Goal: Task Accomplishment & Management: Manage account settings

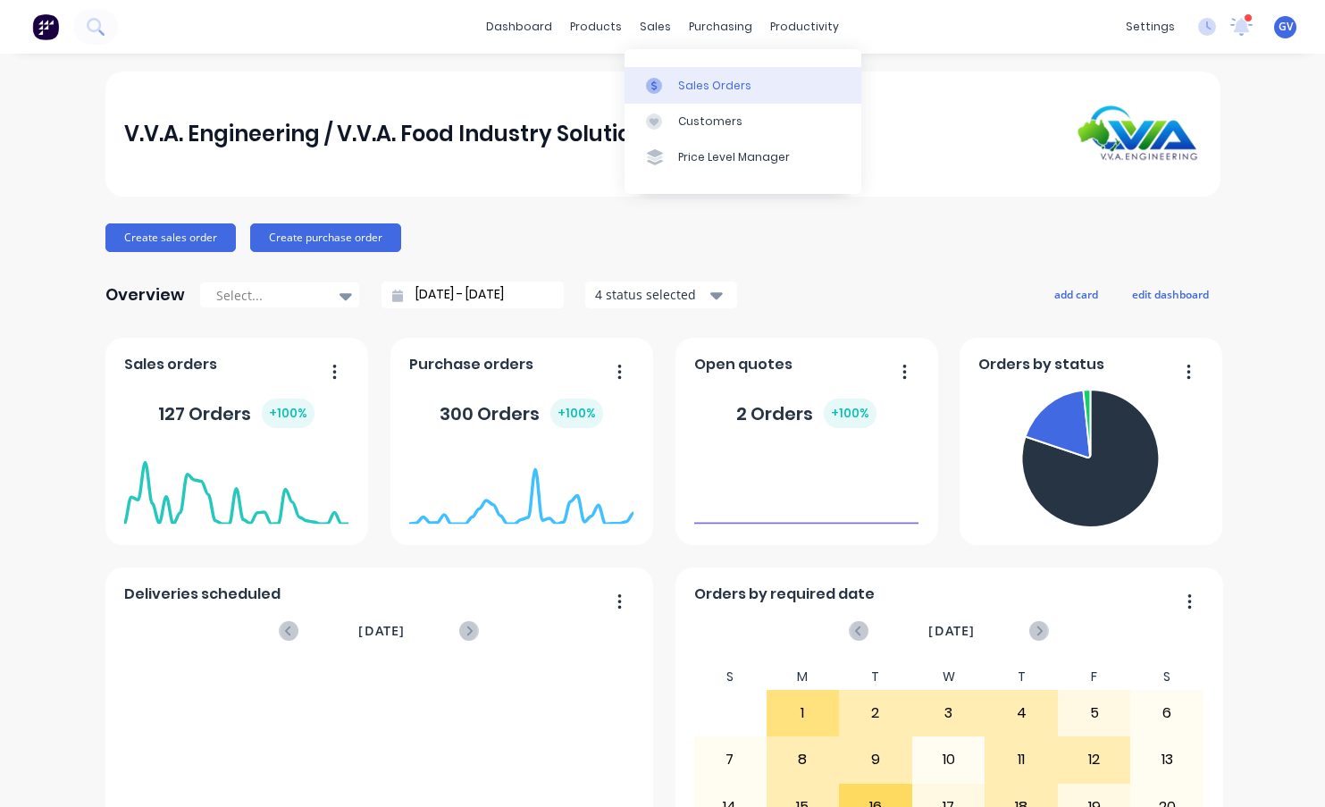
click at [705, 88] on div "Sales Orders" at bounding box center [714, 86] width 73 height 16
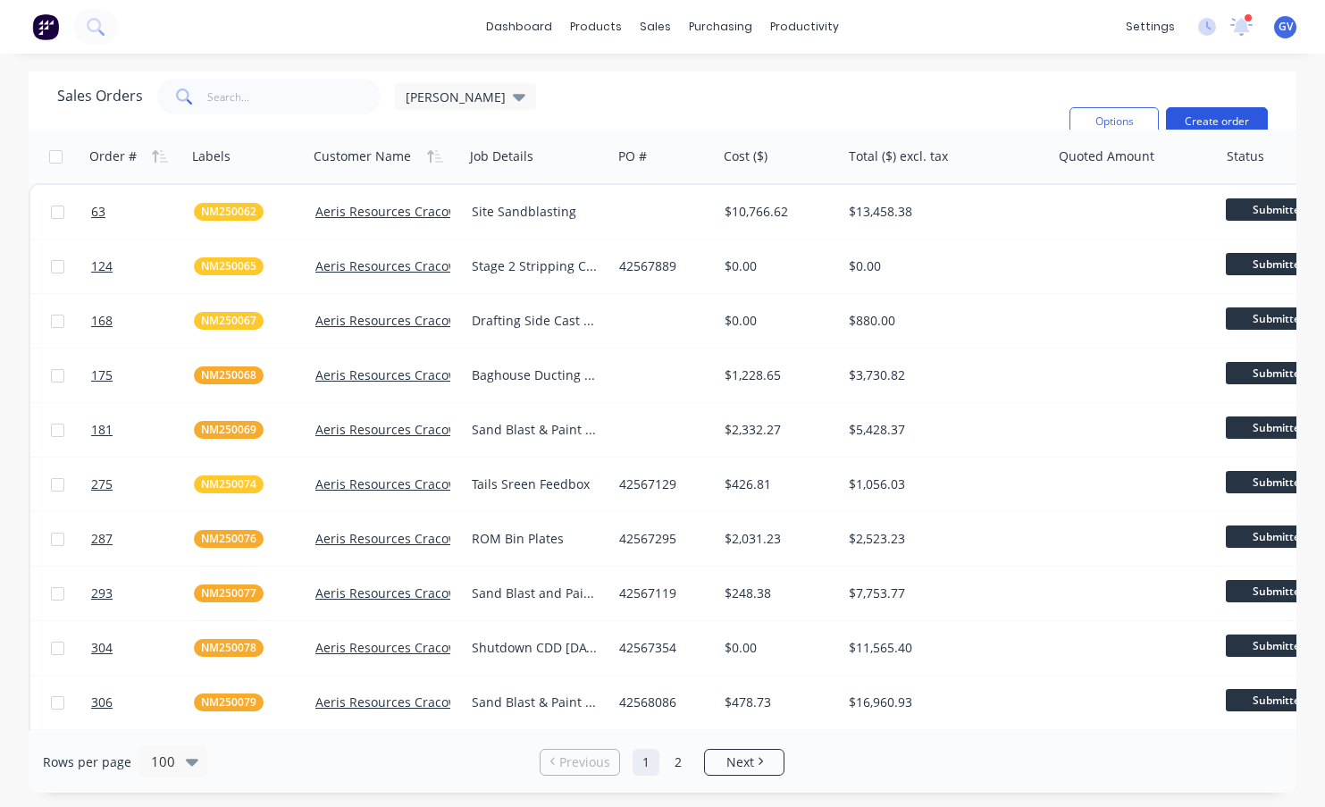
click at [1210, 107] on button "Create order" at bounding box center [1217, 121] width 102 height 29
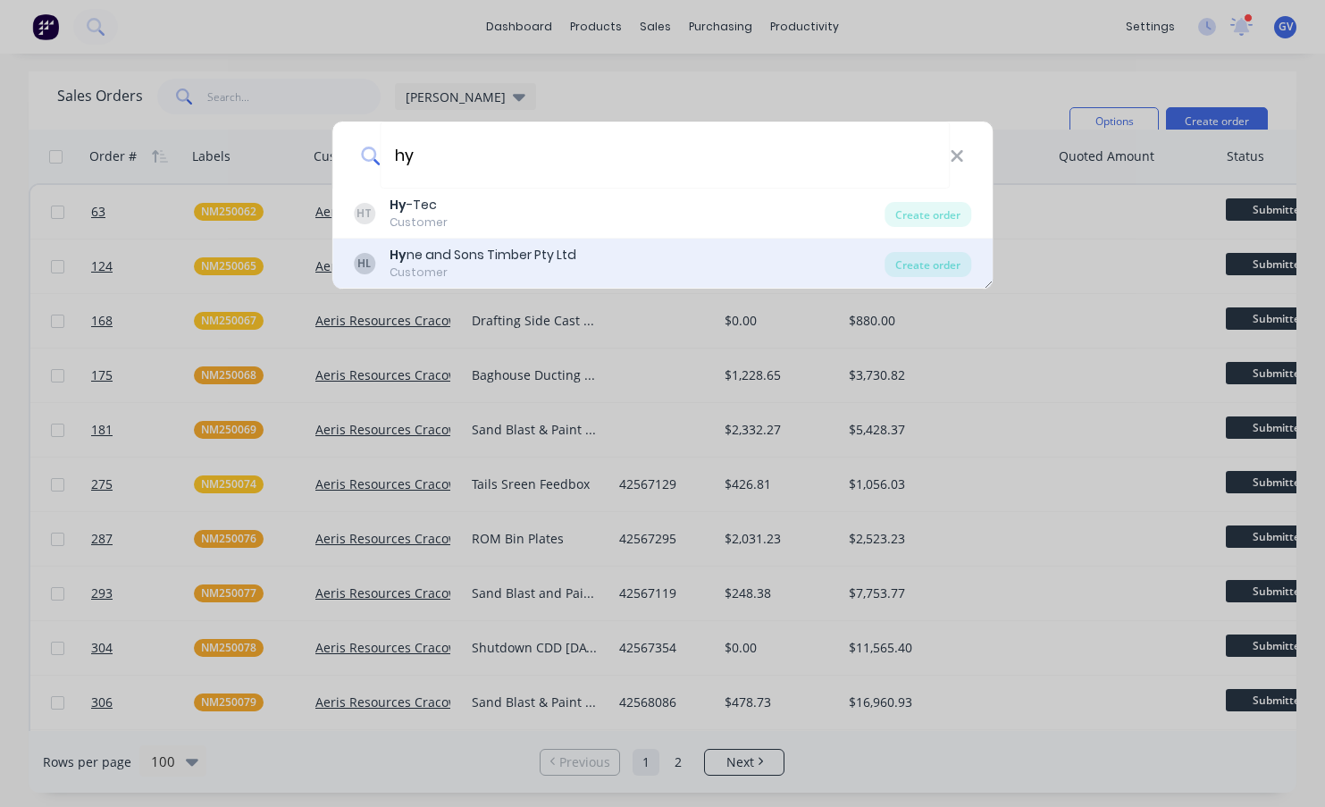
type input "hy"
click at [456, 257] on div "Hy ne and Sons Timber Pty Ltd" at bounding box center [482, 255] width 187 height 19
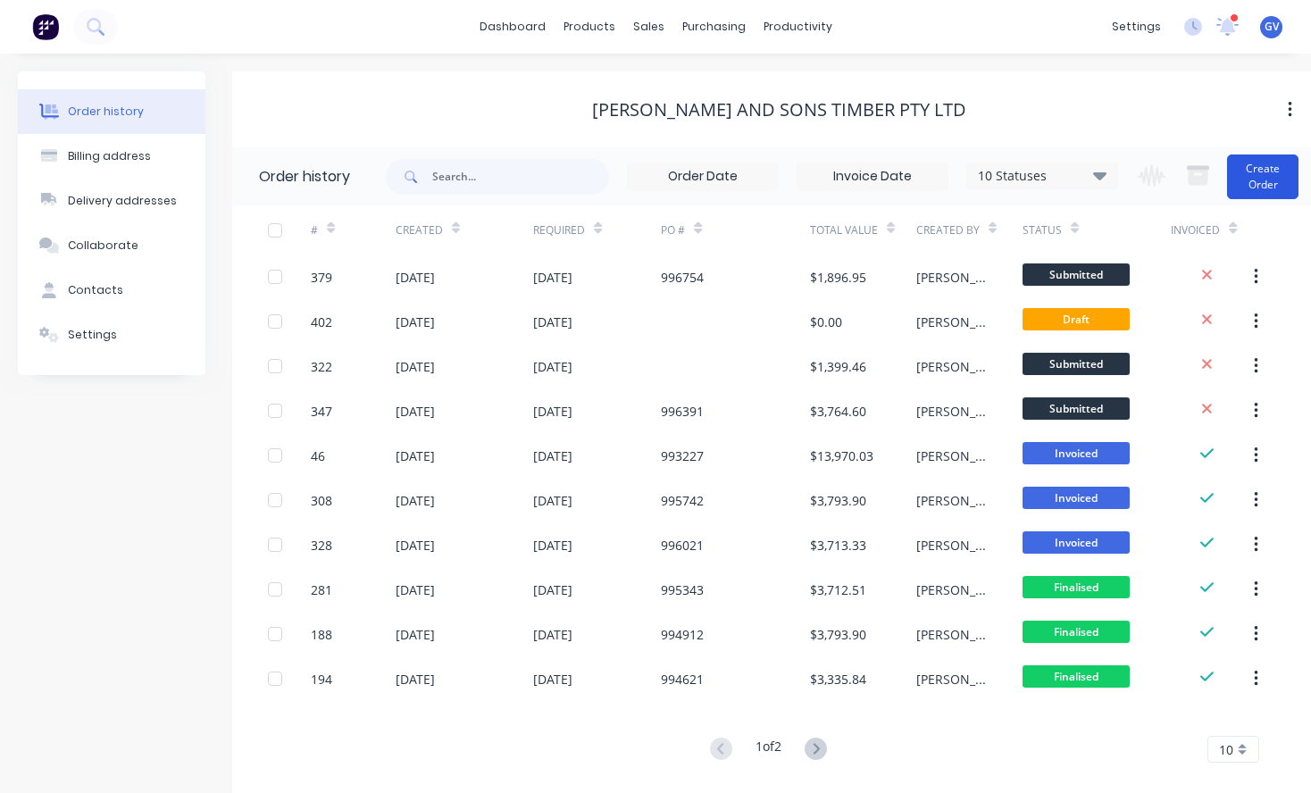
click at [1261, 176] on button "Create Order" at bounding box center [1262, 177] width 71 height 45
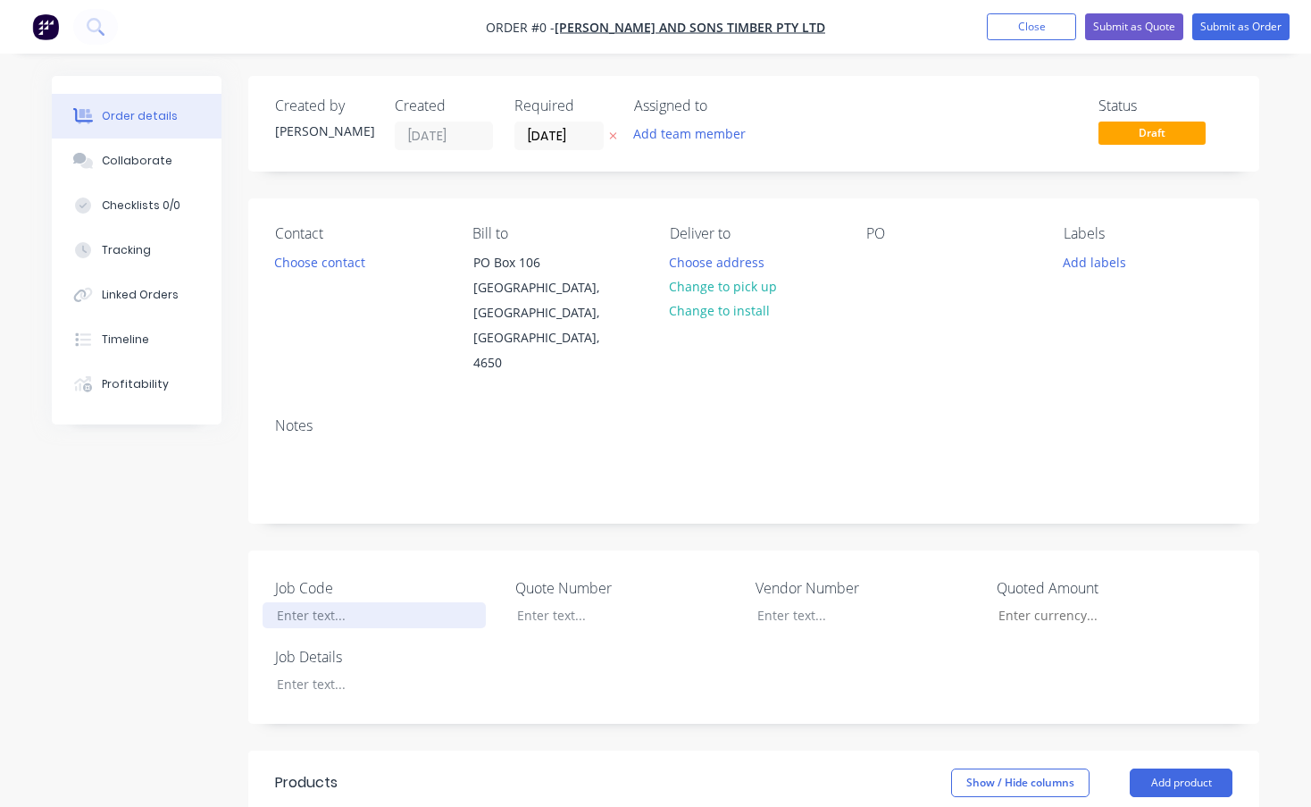
click at [330, 602] on div at bounding box center [374, 615] width 223 height 26
click at [322, 659] on div "Order details Collaborate Checklists 0/0 Tracking Linked Orders Timeline Profit…" at bounding box center [655, 703] width 1243 height 1254
click at [343, 671] on div "Shutdown labour 27th September" at bounding box center [374, 684] width 223 height 26
drag, startPoint x: 343, startPoint y: 588, endPoint x: 262, endPoint y: 578, distance: 81.9
click at [263, 602] on div "HS250017" at bounding box center [381, 615] width 236 height 26
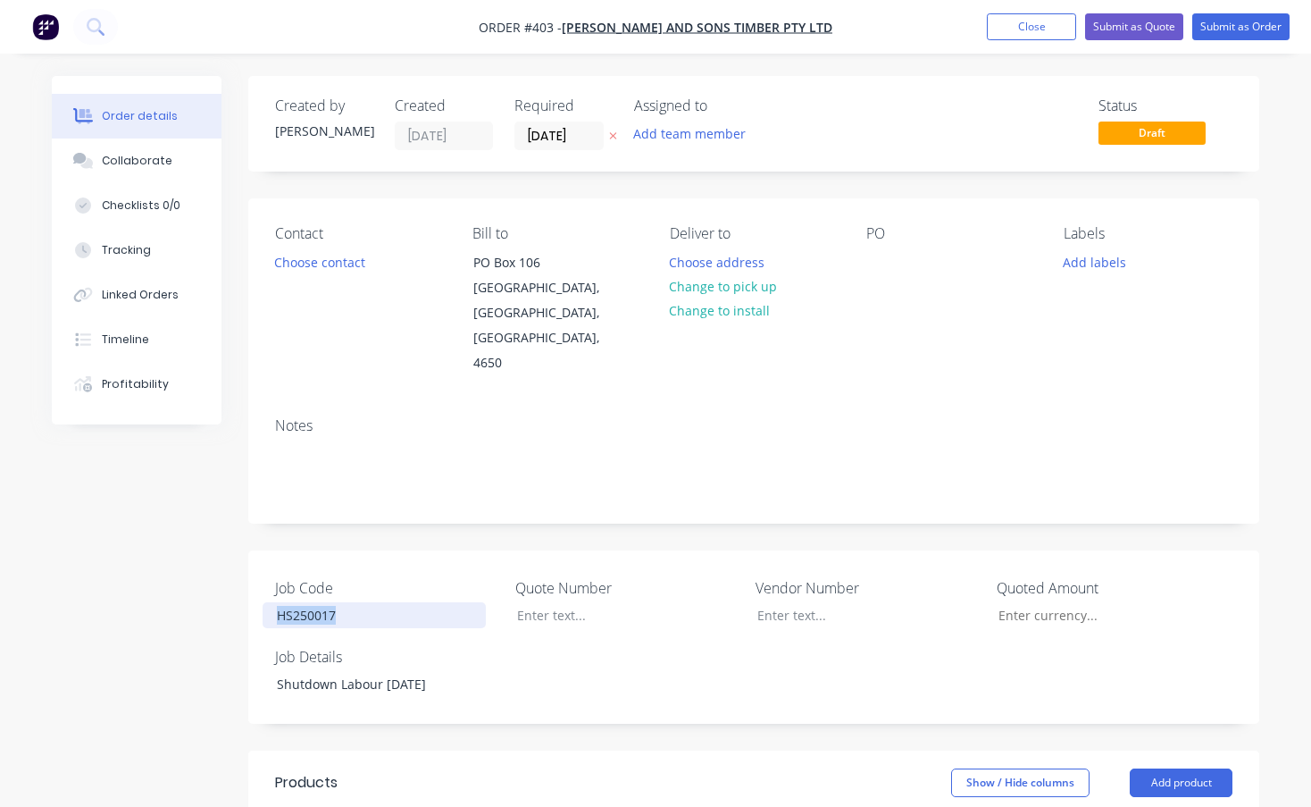
copy div "HS250017"
click at [1091, 260] on button "Add labels" at bounding box center [1095, 261] width 82 height 24
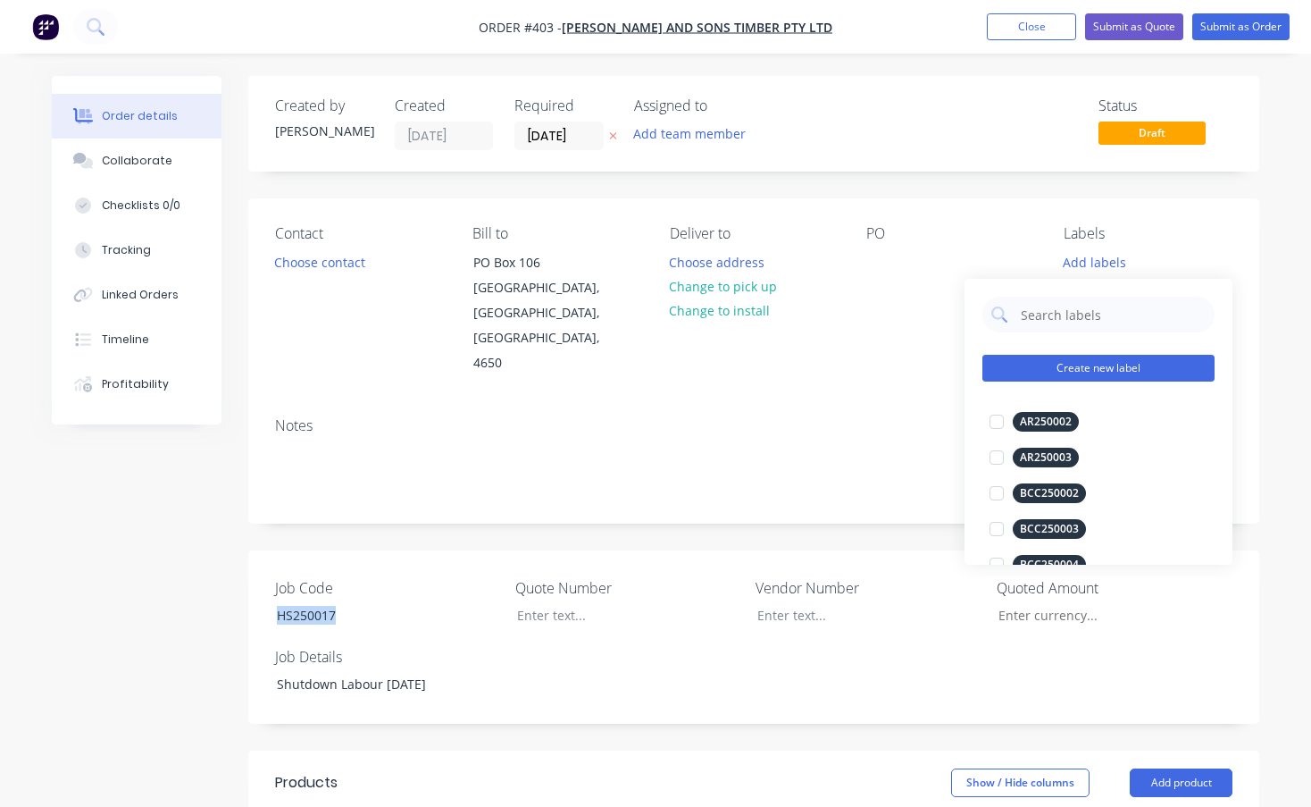
click at [1078, 364] on button "Create new label" at bounding box center [1099, 368] width 232 height 27
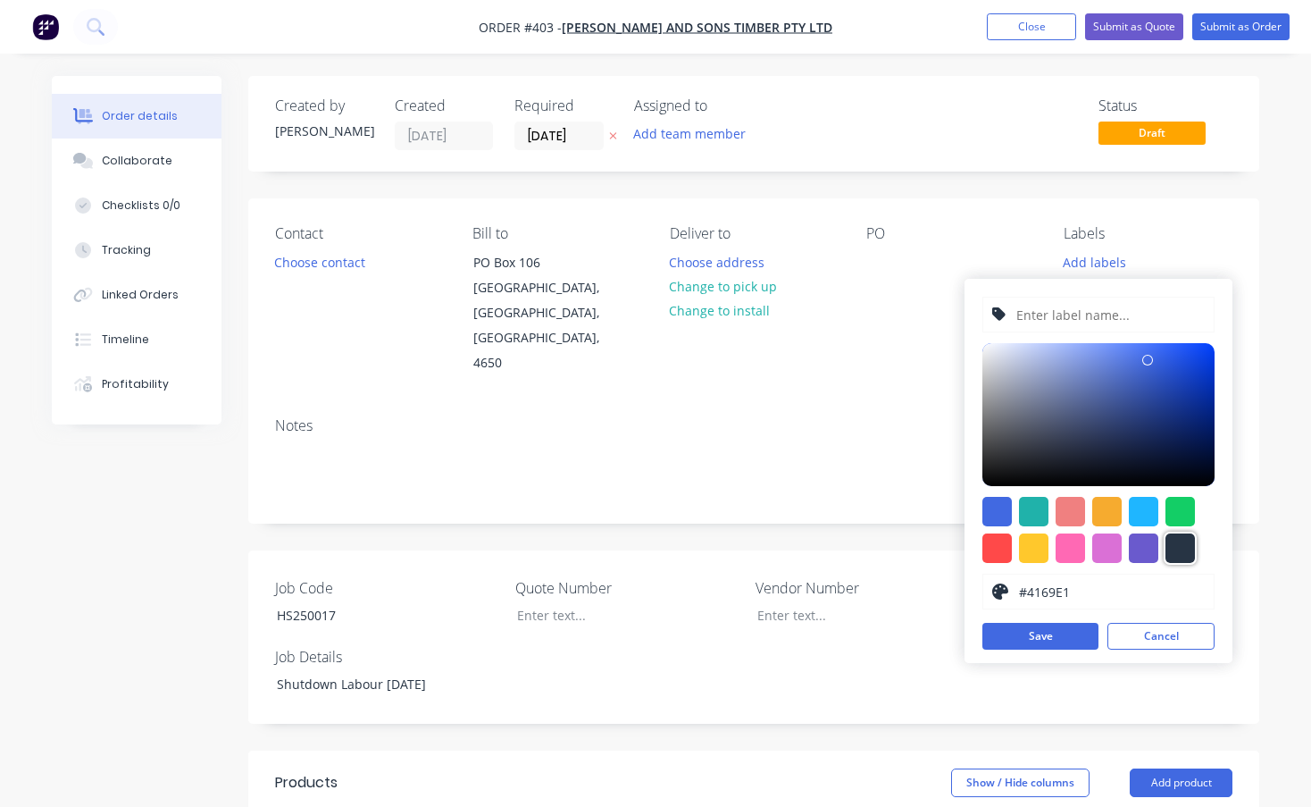
drag, startPoint x: 1189, startPoint y: 549, endPoint x: 1180, endPoint y: 535, distance: 16.9
click at [1189, 548] on div at bounding box center [1180, 547] width 29 height 29
type input "#273444"
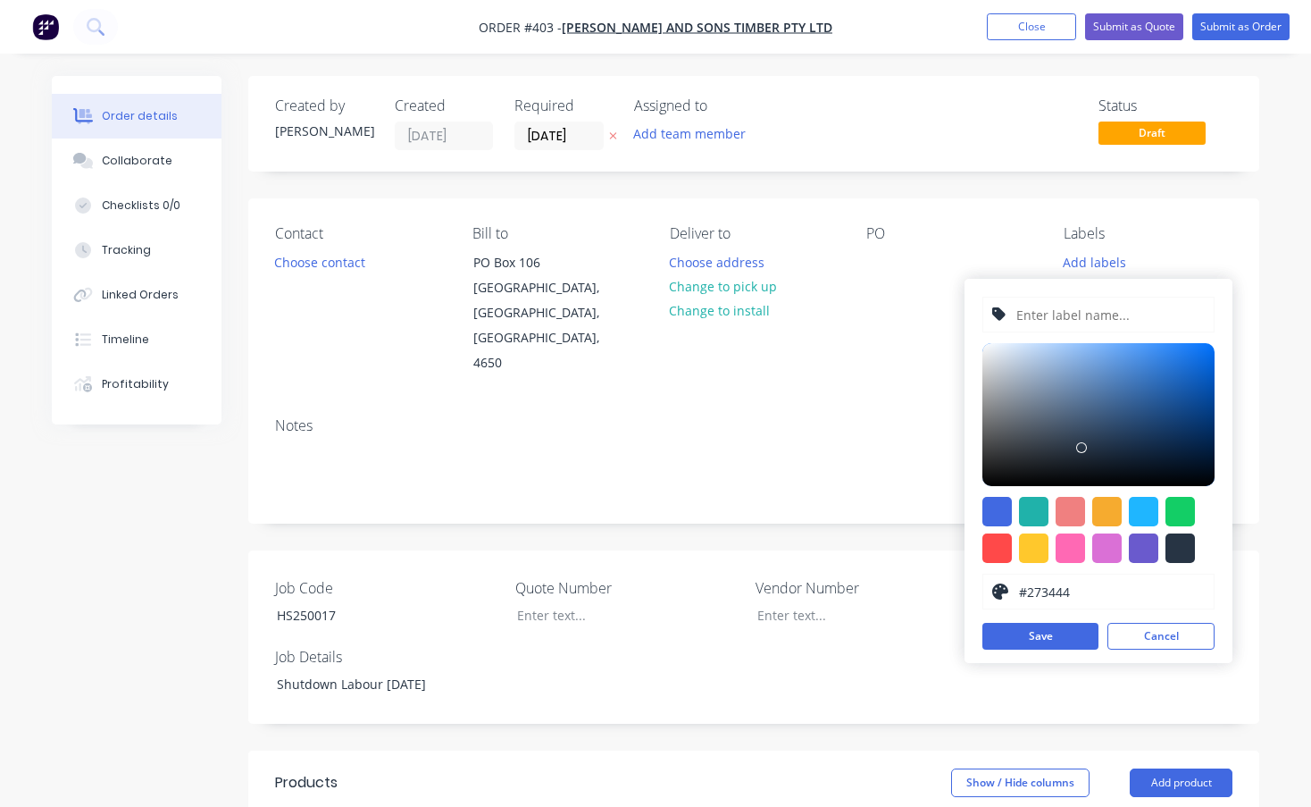
click at [1069, 313] on input "text" at bounding box center [1110, 314] width 190 height 34
paste input "HS250017"
type input "HS250017"
click at [1047, 631] on button "Save" at bounding box center [1041, 636] width 116 height 27
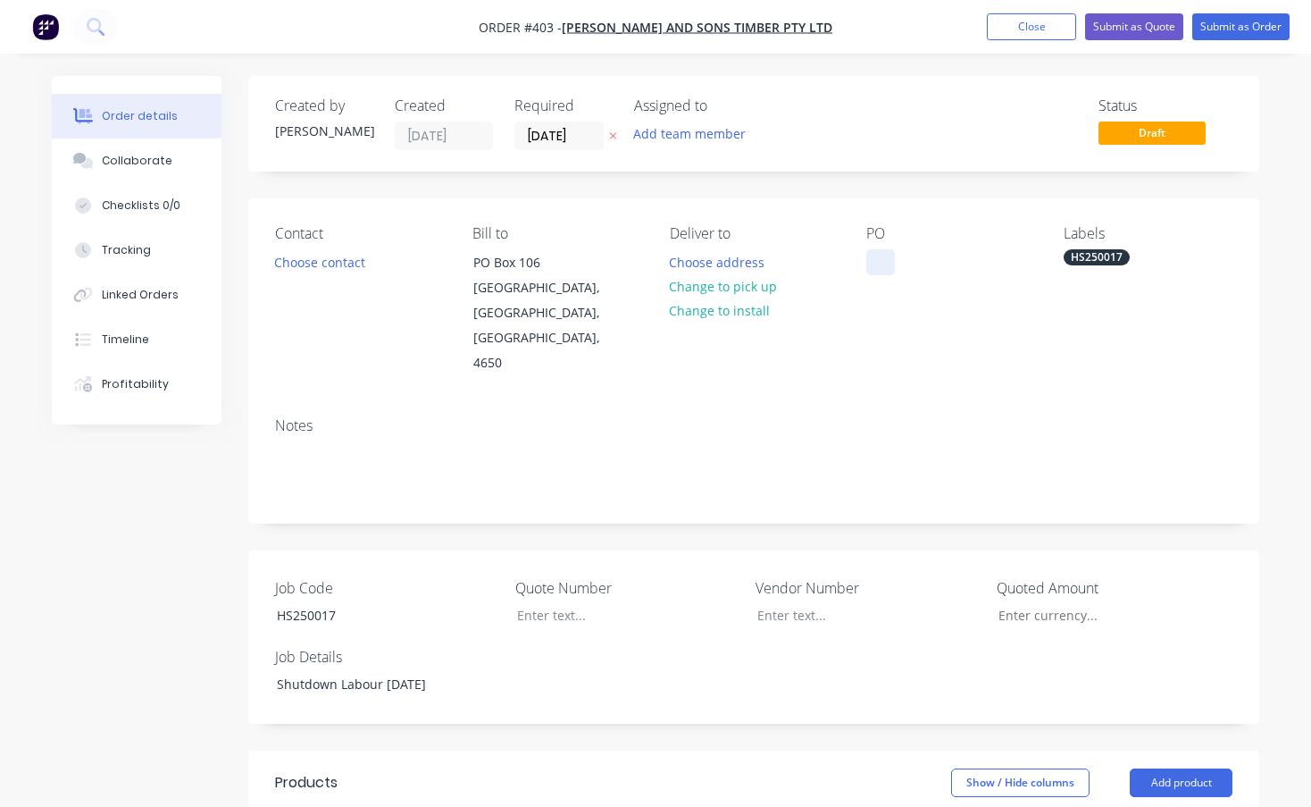
click at [885, 264] on div at bounding box center [880, 262] width 29 height 26
click at [1245, 23] on button "Submit as Order" at bounding box center [1240, 26] width 97 height 27
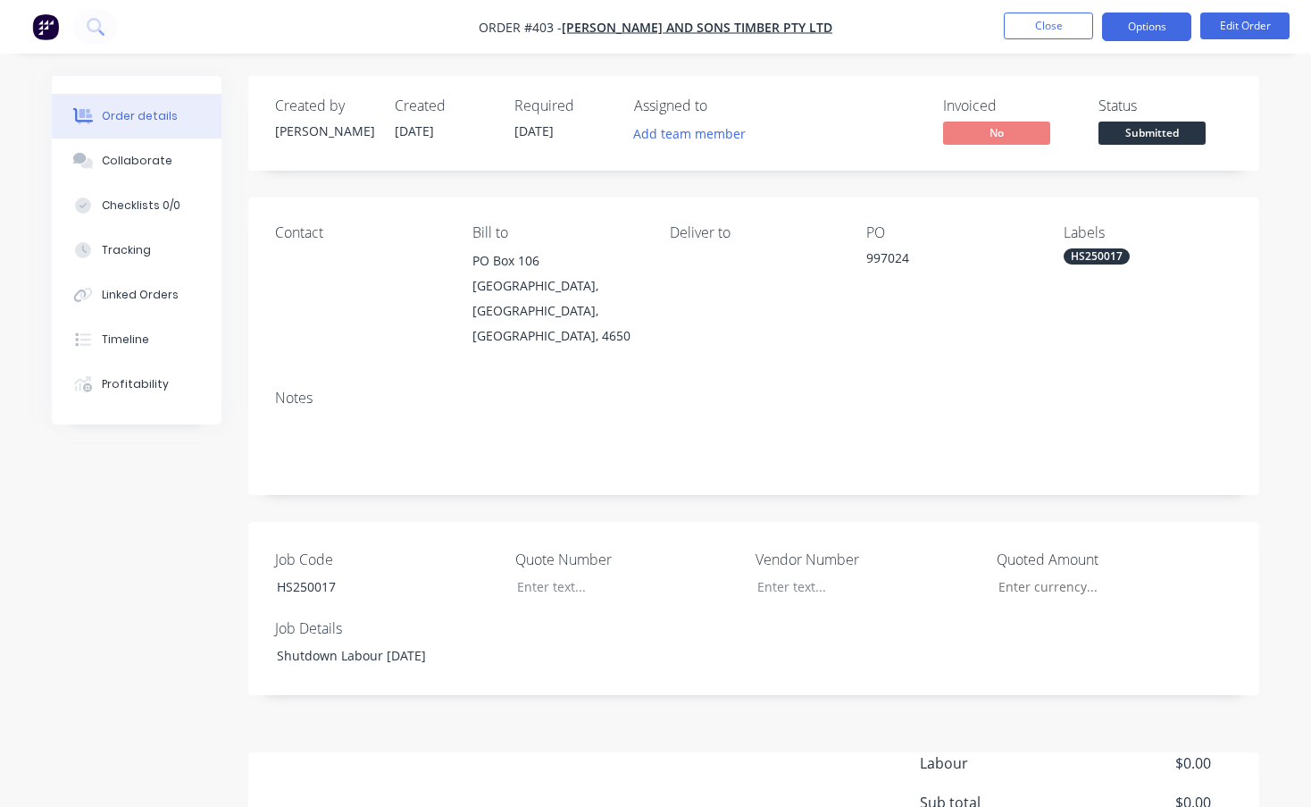
click at [1152, 31] on button "Options" at bounding box center [1146, 27] width 89 height 29
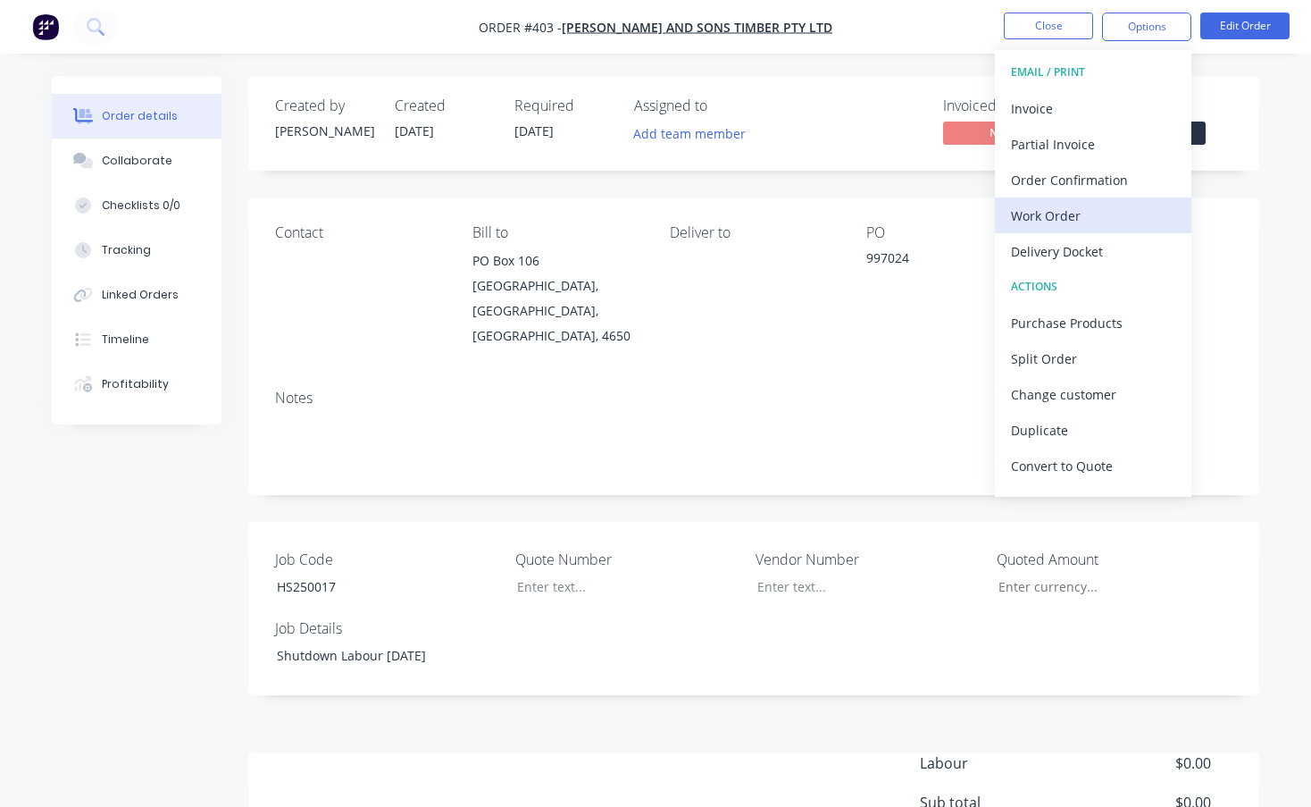
click at [1064, 211] on div "Work Order" at bounding box center [1093, 216] width 164 height 26
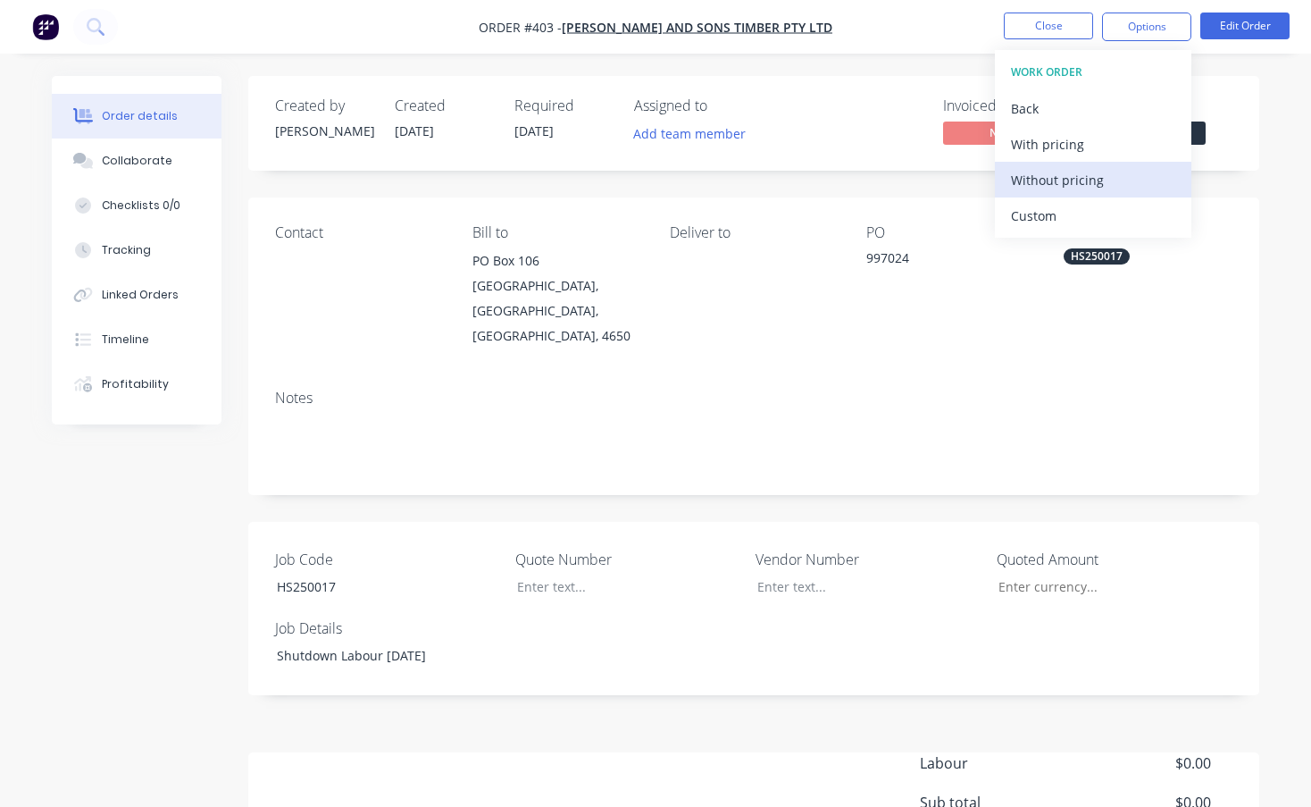
click at [1055, 177] on div "Without pricing" at bounding box center [1093, 180] width 164 height 26
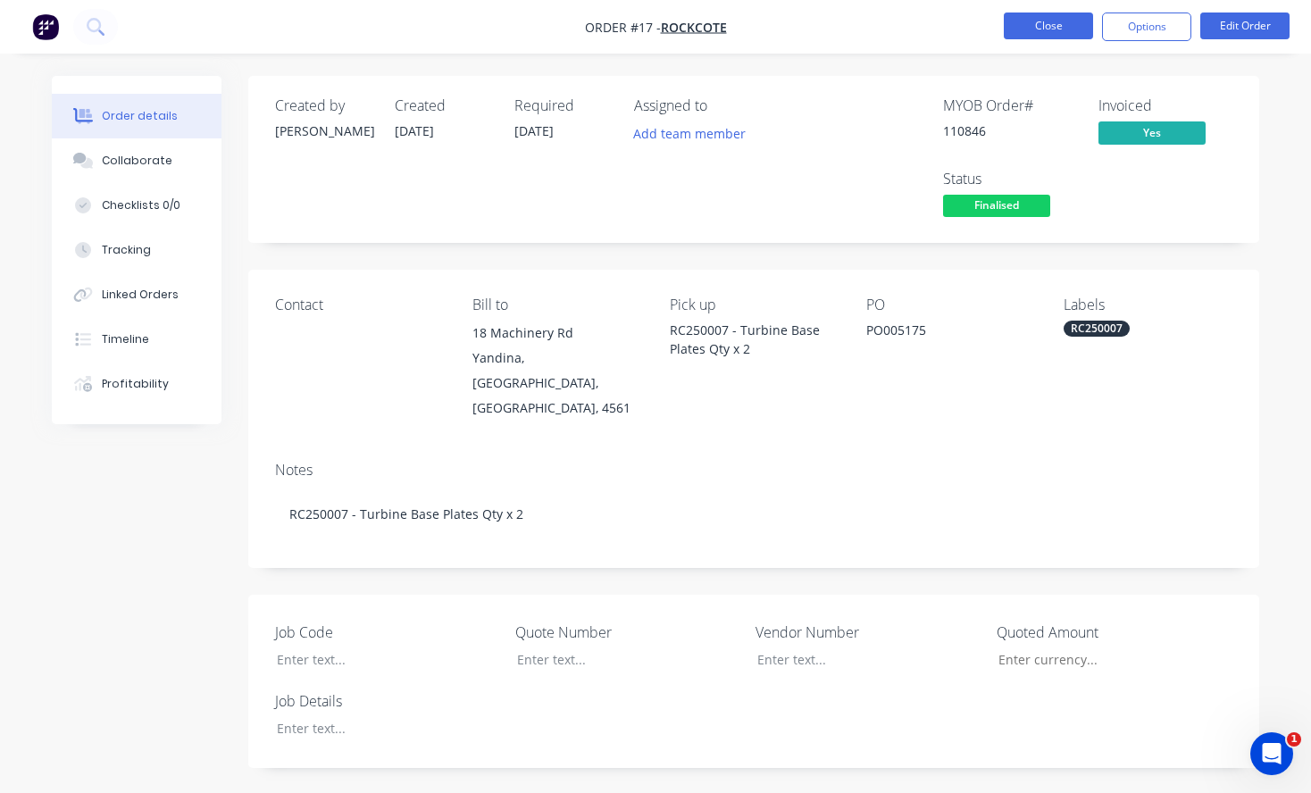
click at [1054, 19] on button "Close" at bounding box center [1048, 26] width 89 height 27
click at [1049, 25] on button "Close" at bounding box center [1048, 26] width 89 height 27
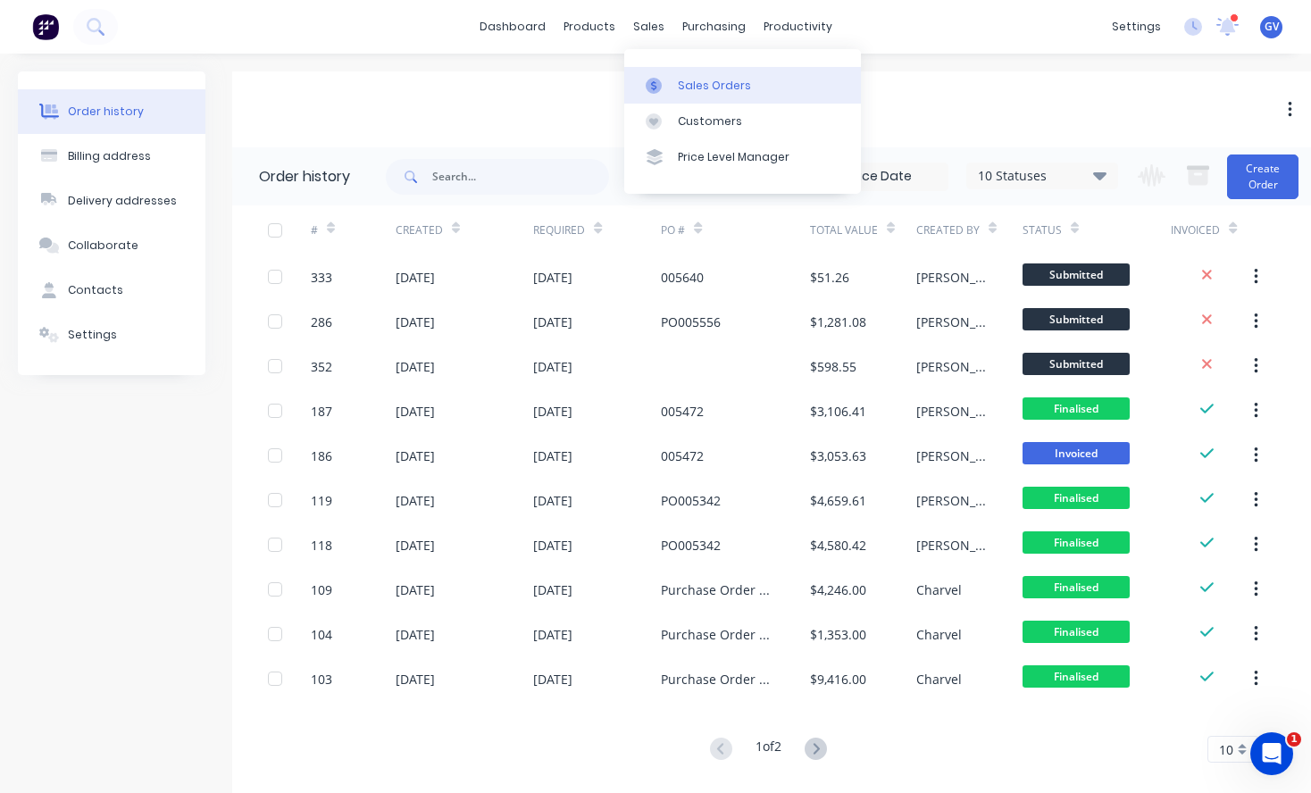
click at [689, 79] on div "Sales Orders" at bounding box center [714, 86] width 73 height 16
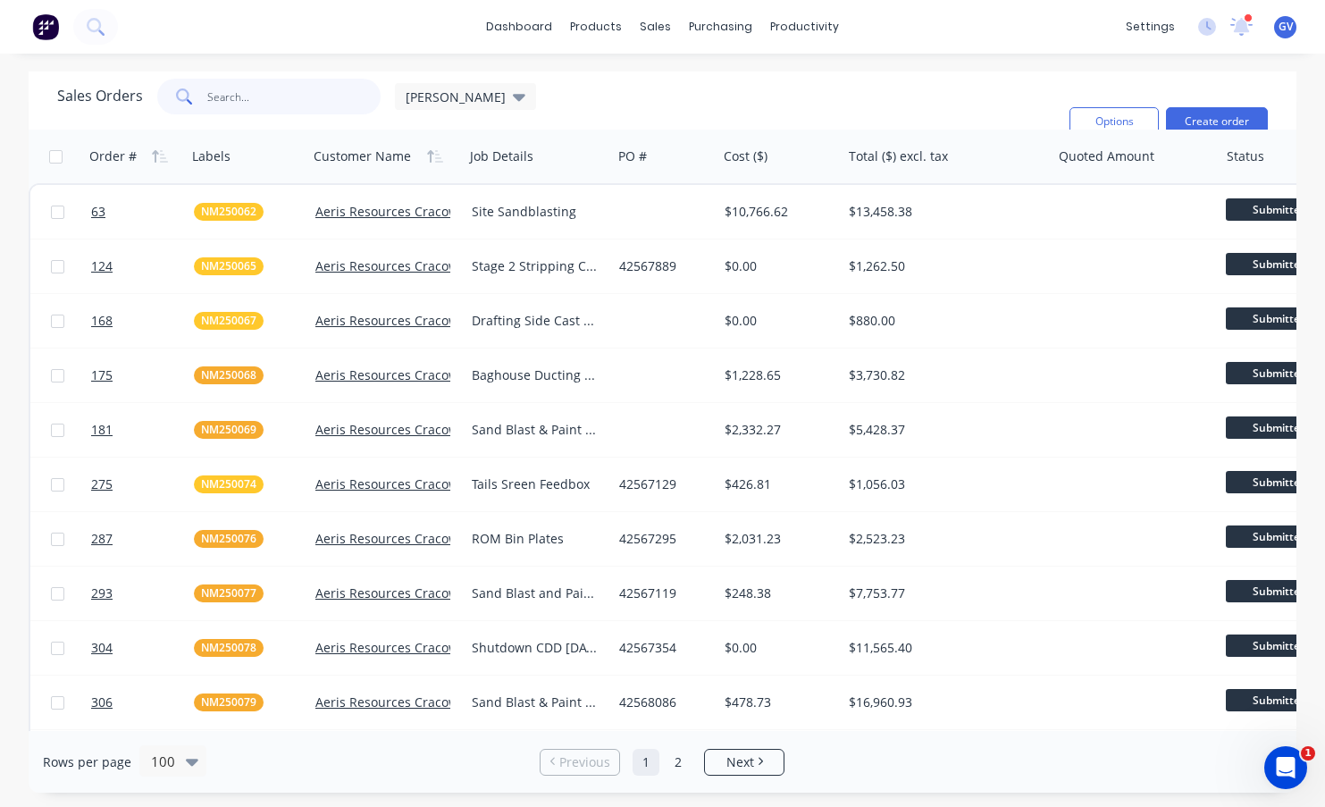
click at [254, 99] on input "text" at bounding box center [294, 97] width 174 height 36
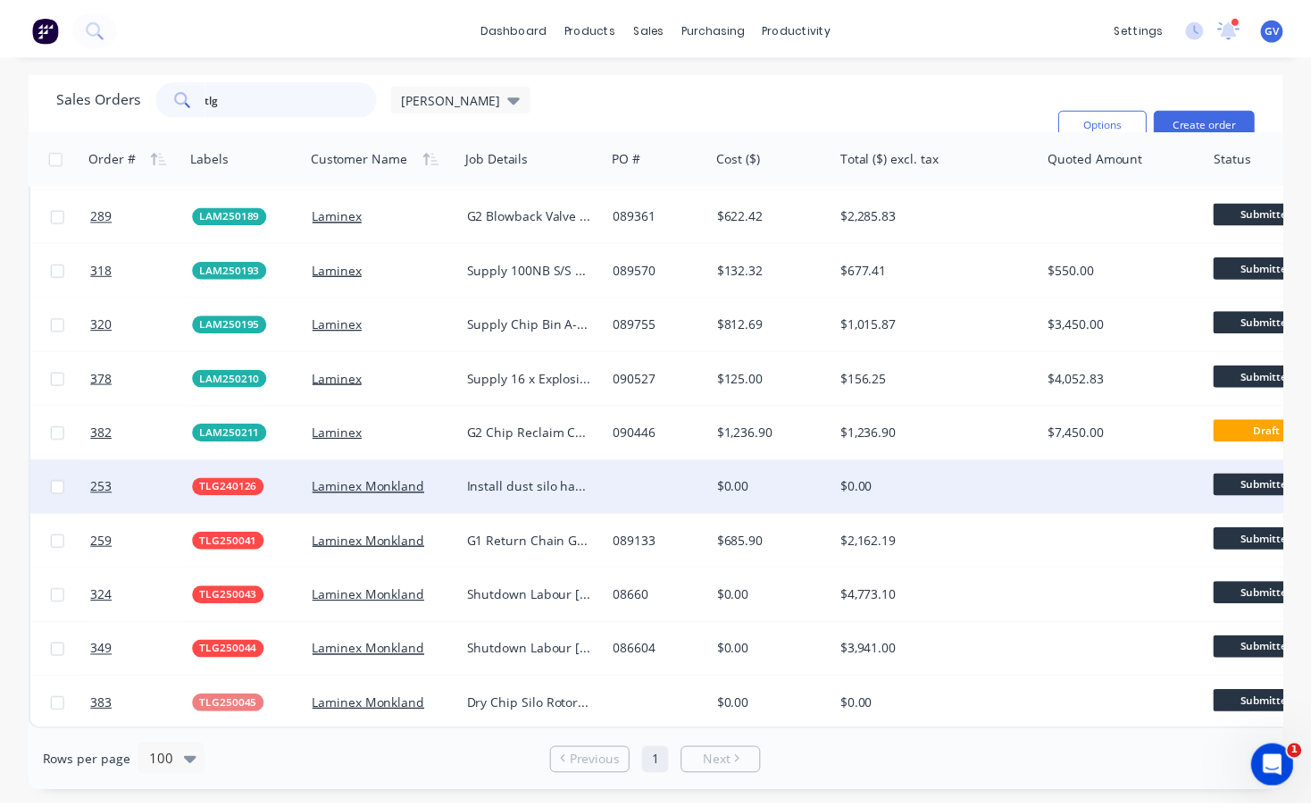
scroll to position [61, 0]
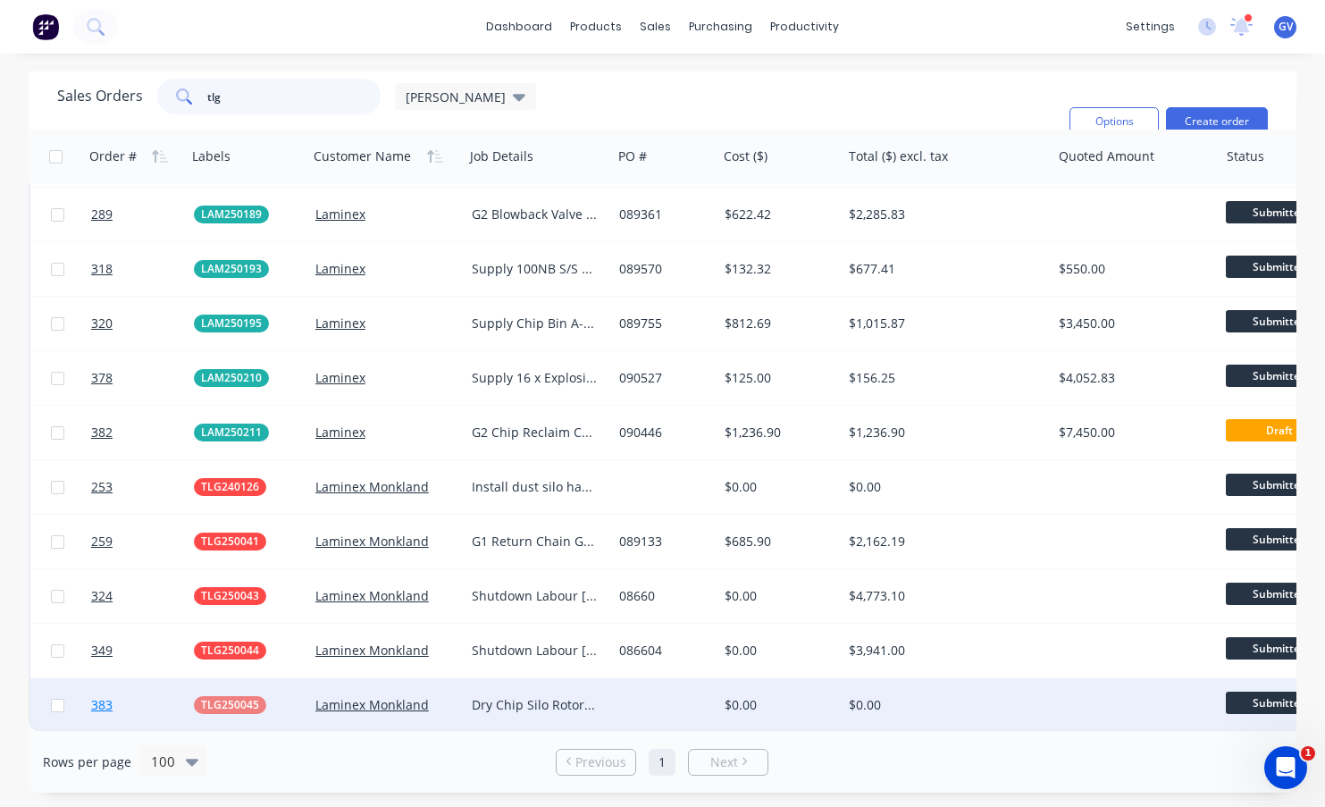
type input "tlg"
click at [163, 691] on link "383" at bounding box center [142, 705] width 103 height 54
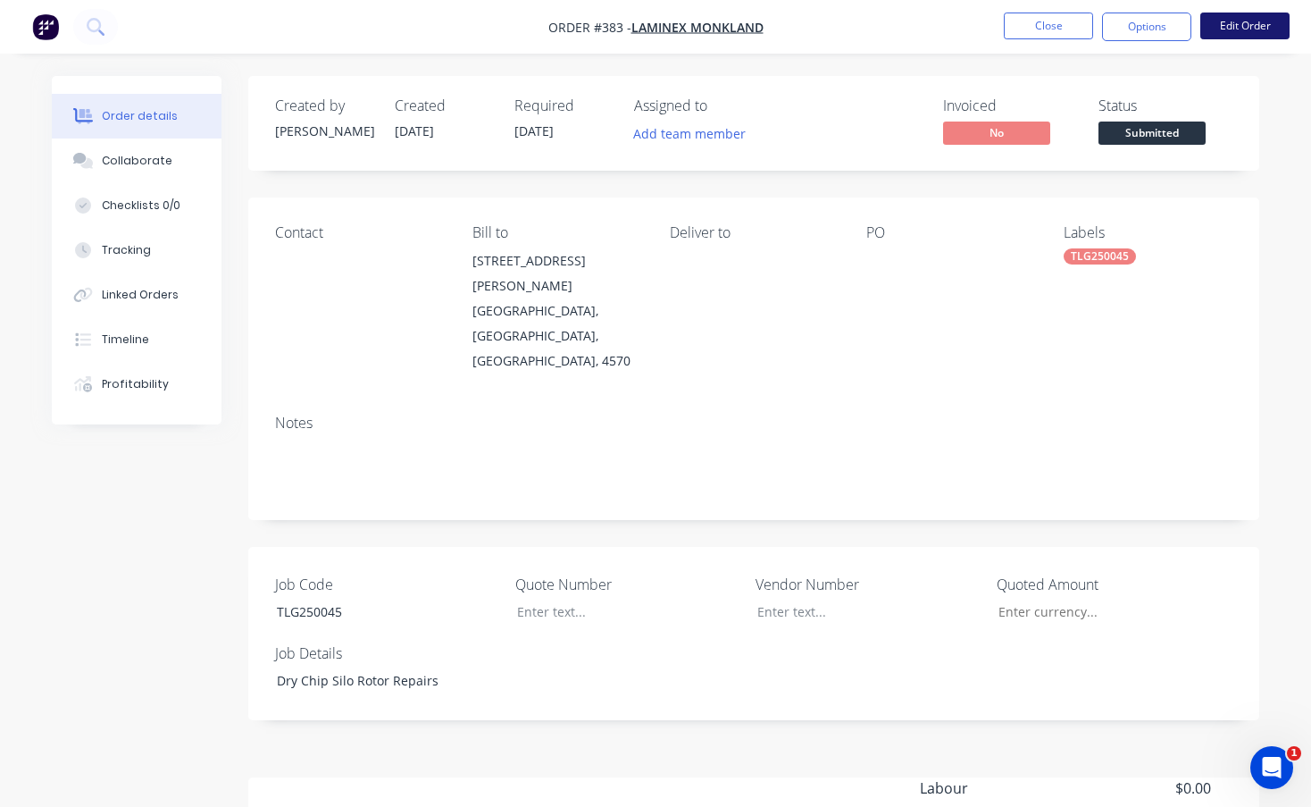
click at [1249, 25] on button "Edit Order" at bounding box center [1244, 26] width 89 height 27
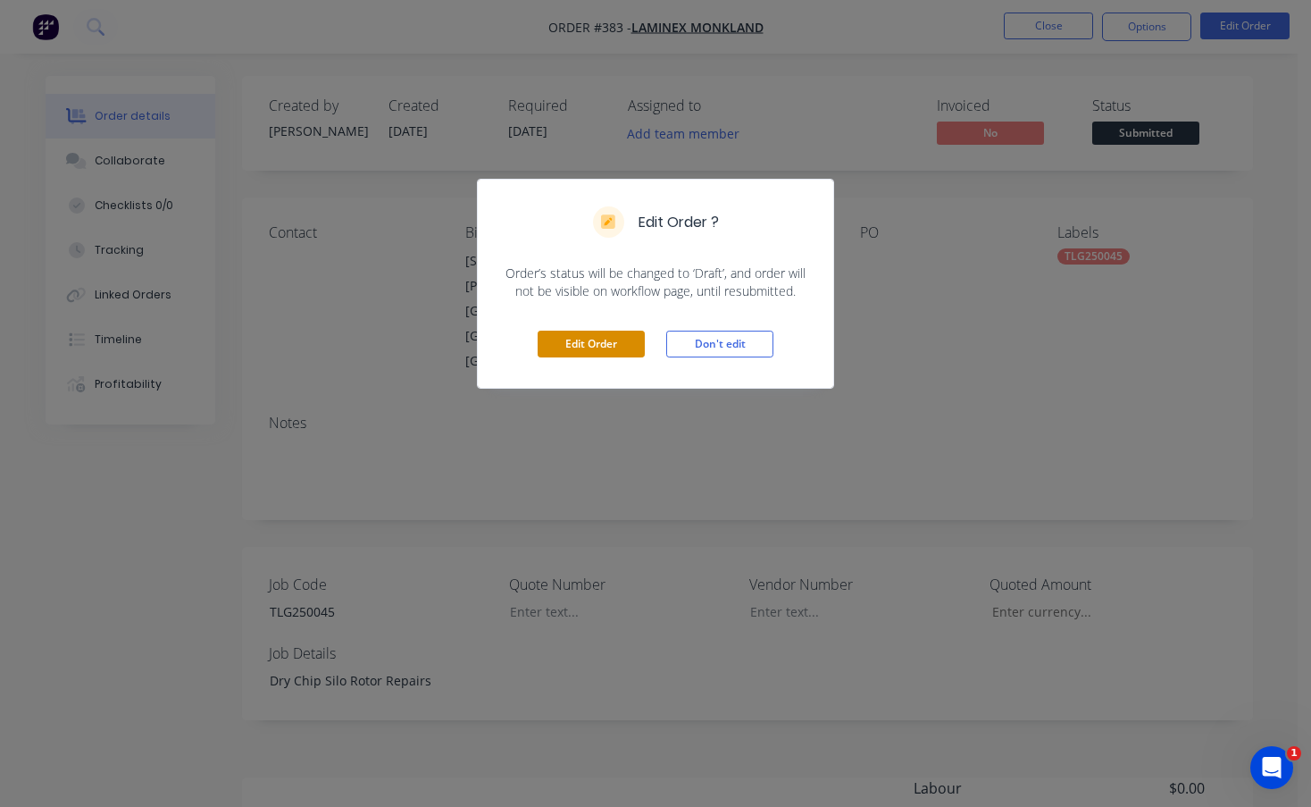
click at [613, 341] on button "Edit Order" at bounding box center [591, 343] width 107 height 27
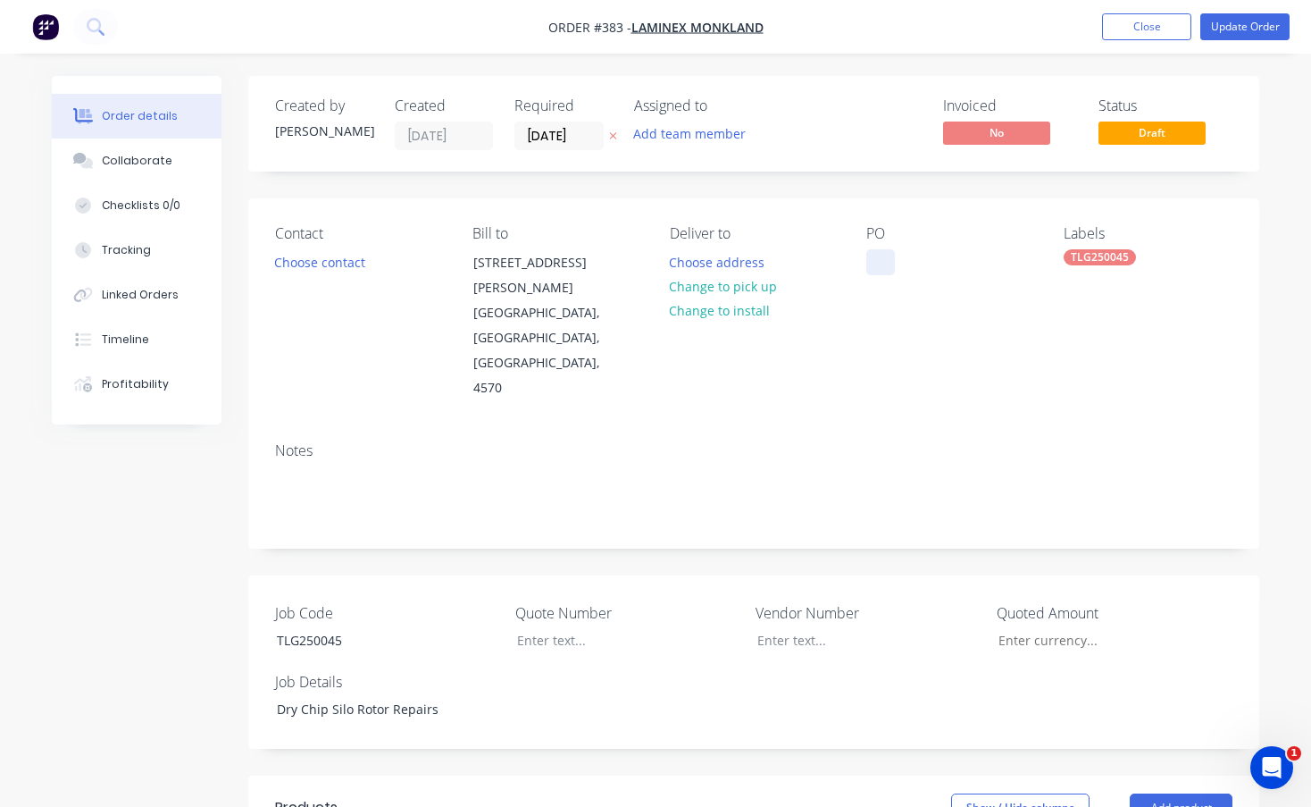
click at [874, 262] on div at bounding box center [880, 262] width 29 height 26
click at [1247, 29] on button "Update Order" at bounding box center [1244, 26] width 89 height 27
